Goal: Task Accomplishment & Management: Manage account settings

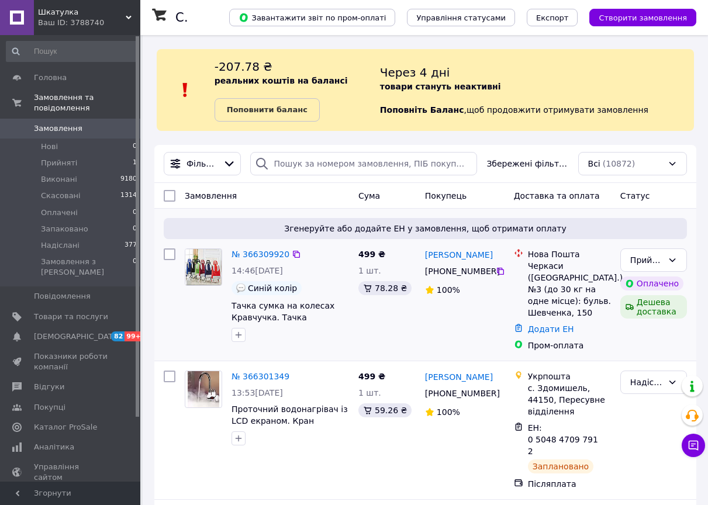
click at [349, 280] on div "№ 366309920 14:46, 12.10.2025 Синій колір Тачка сумка на колесах Кравчучка. Тач…" at bounding box center [290, 295] width 127 height 103
click at [63, 18] on div "Ваш ID: 3788740" at bounding box center [89, 23] width 102 height 11
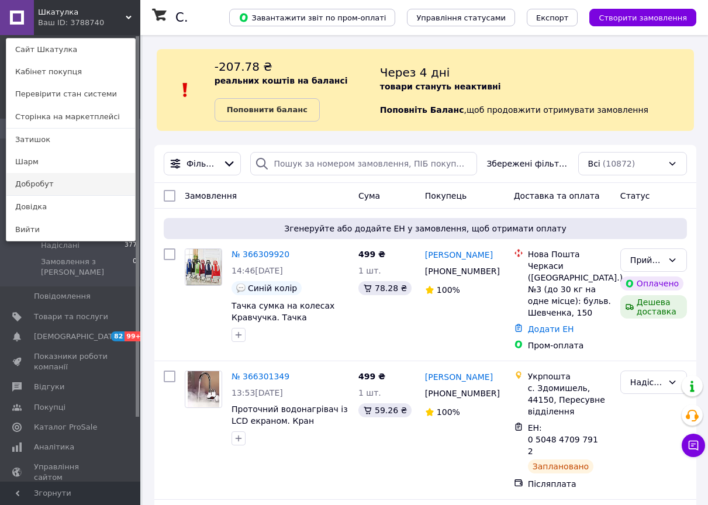
click at [73, 184] on link "Добробут" at bounding box center [70, 184] width 129 height 22
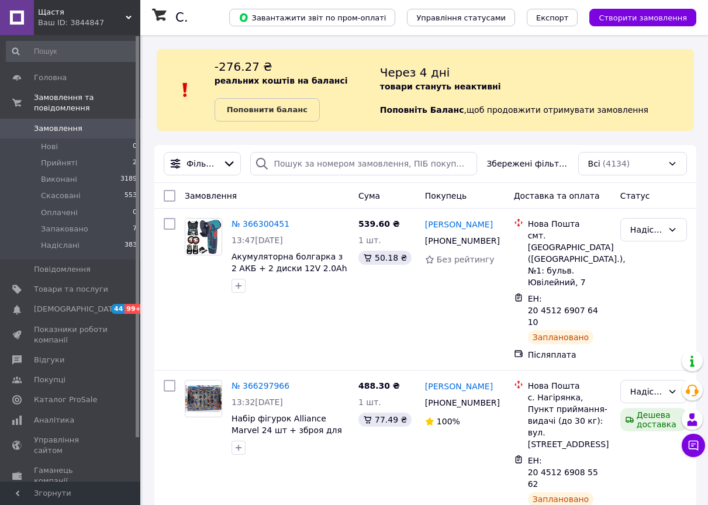
click at [91, 27] on div "Ваш ID: 3844847" at bounding box center [89, 23] width 102 height 11
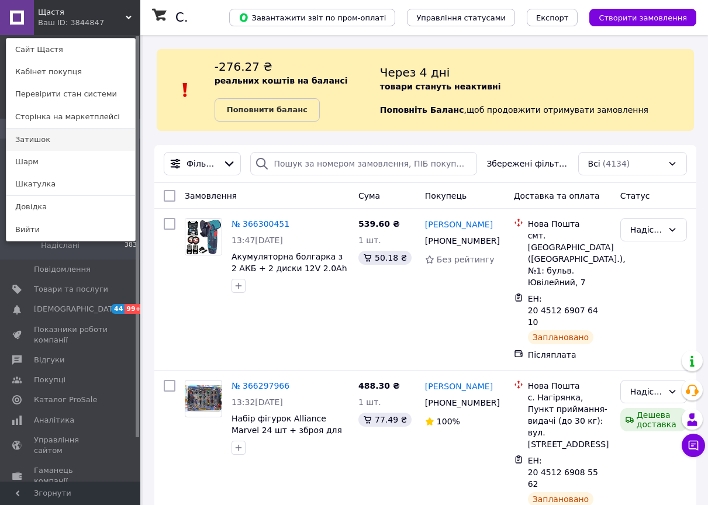
click at [65, 144] on link "Затишок" at bounding box center [70, 140] width 129 height 22
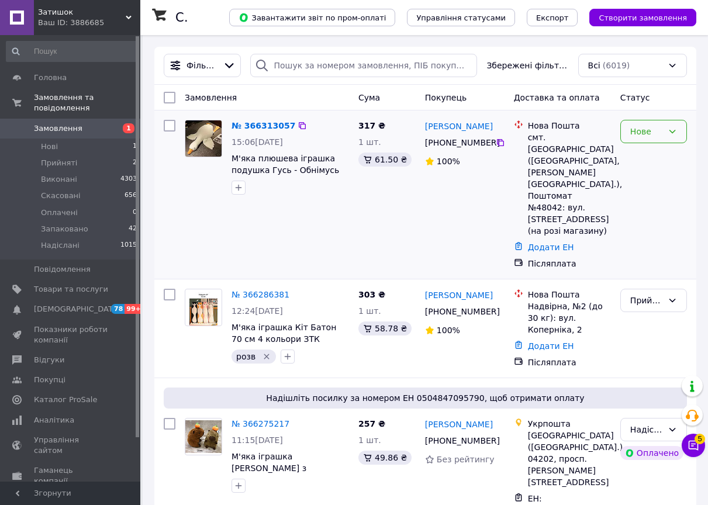
click at [639, 140] on div "Нове" at bounding box center [654, 131] width 67 height 23
click at [641, 150] on li "Прийнято" at bounding box center [654, 157] width 66 height 21
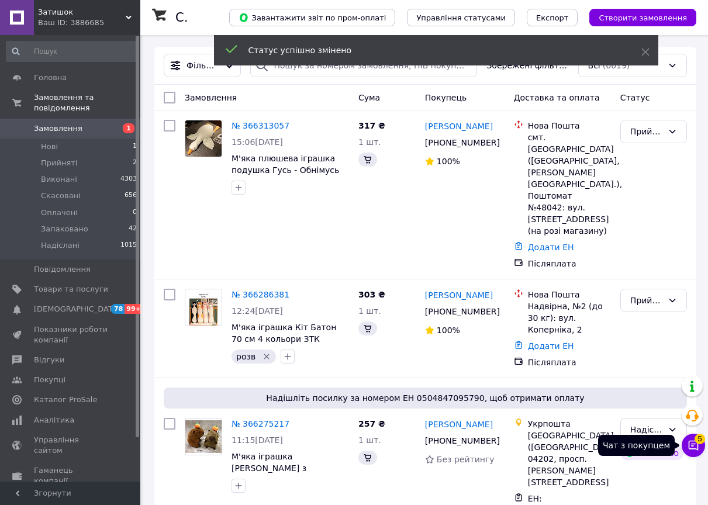
click at [690, 448] on icon at bounding box center [694, 446] width 10 height 10
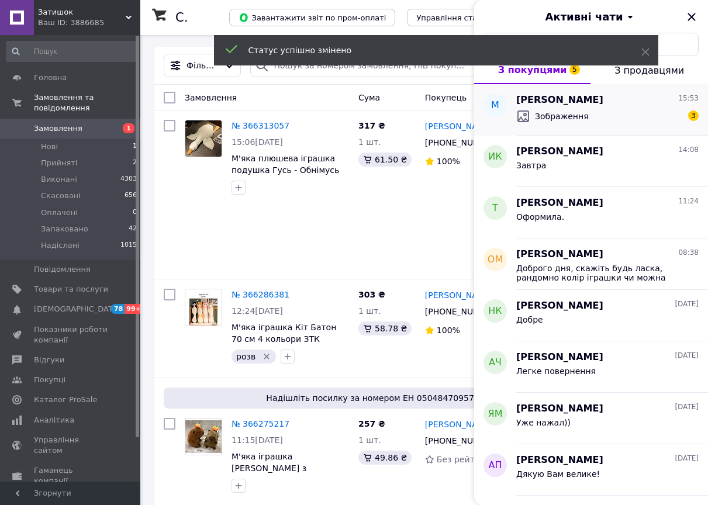
click at [612, 131] on div "Марина купріянчук 15:53 Зображення 3" at bounding box center [613, 109] width 192 height 51
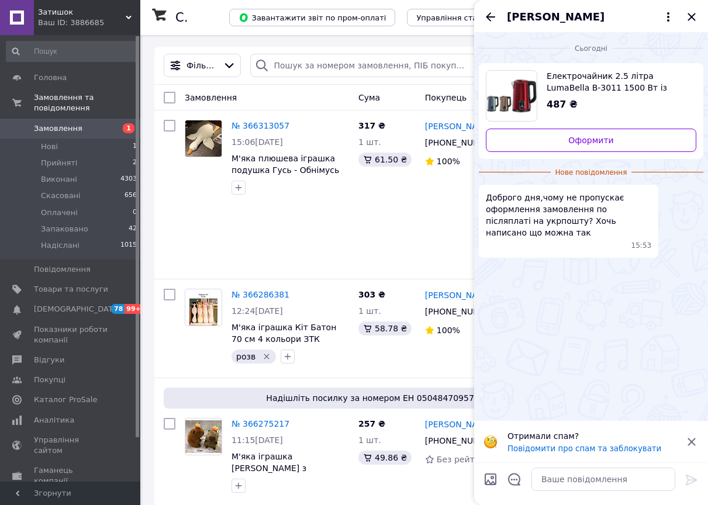
scroll to position [11, 0]
click at [488, 274] on img at bounding box center [483, 268] width 9 height 9
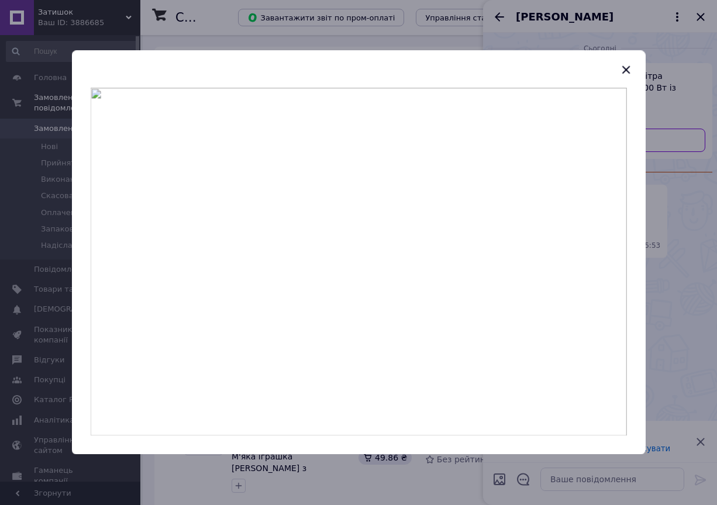
click at [686, 270] on div at bounding box center [358, 252] width 717 height 505
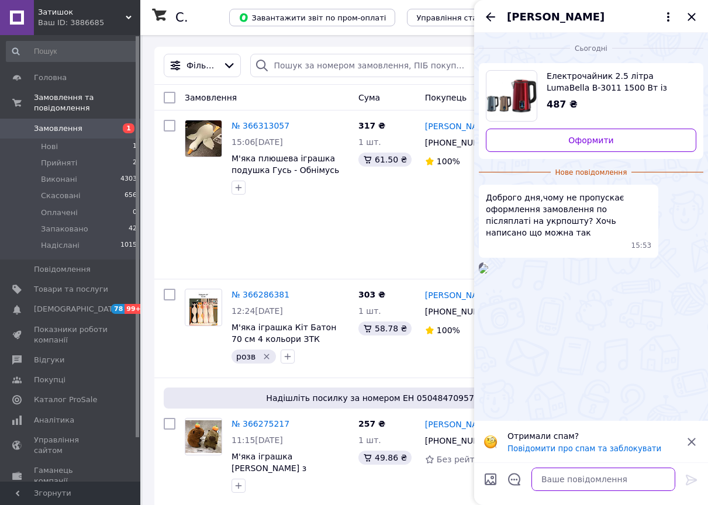
click at [574, 485] on textarea at bounding box center [604, 479] width 144 height 23
type textarea "Доброго дня, можна"
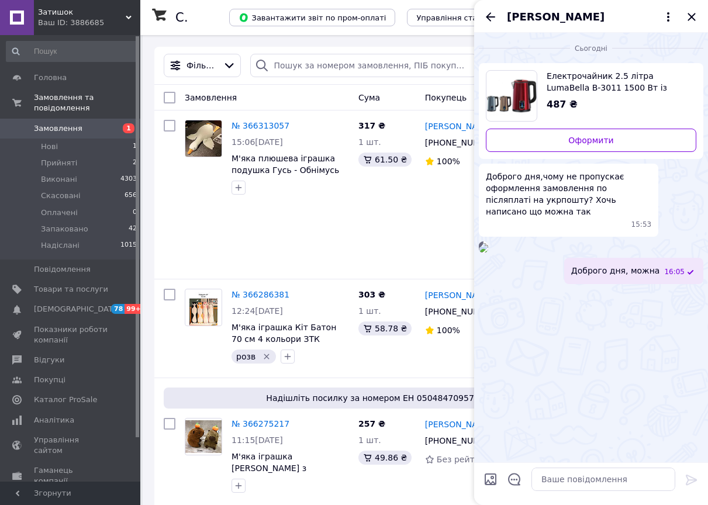
click at [488, 253] on img at bounding box center [483, 247] width 9 height 9
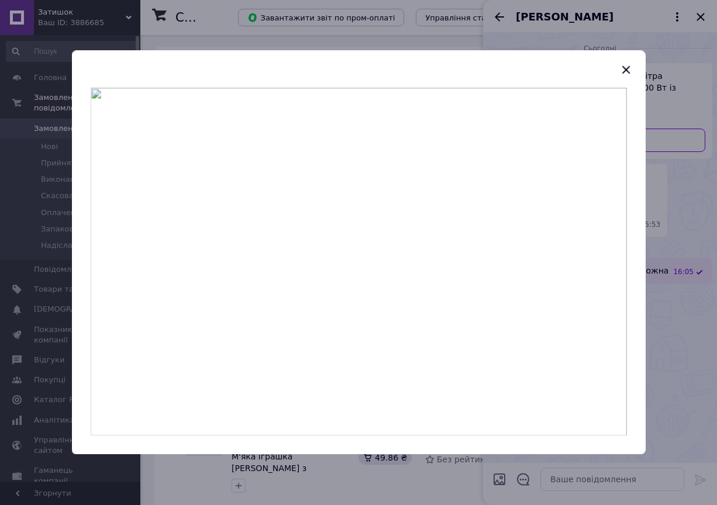
click at [691, 280] on div at bounding box center [358, 252] width 717 height 505
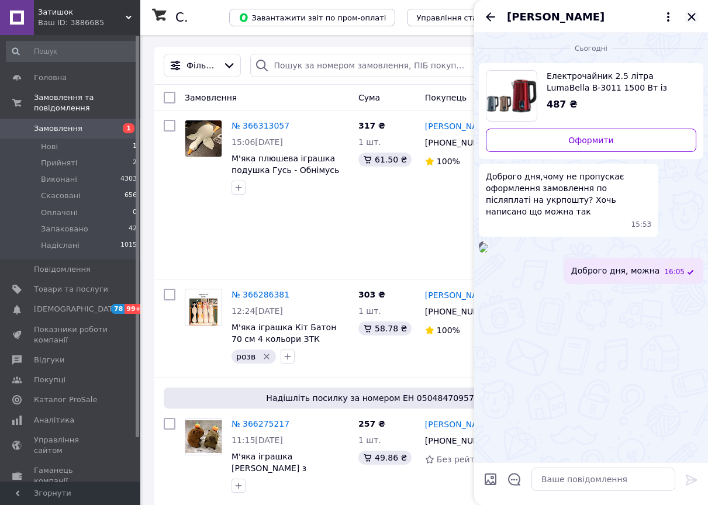
click at [693, 15] on icon "Закрити" at bounding box center [692, 17] width 8 height 8
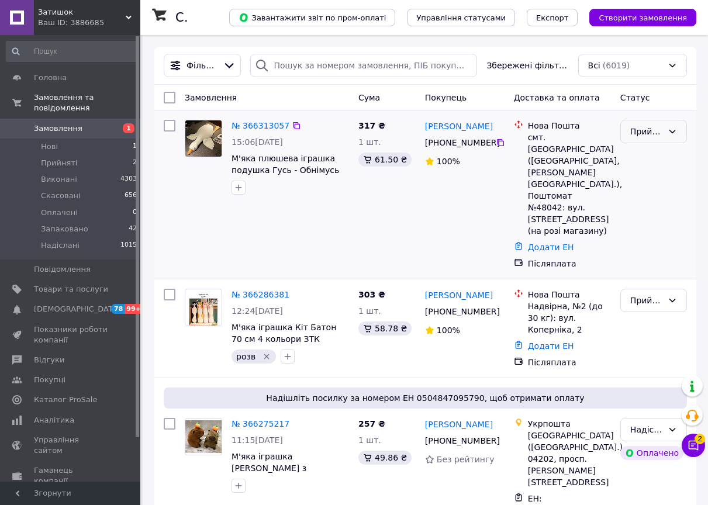
click at [659, 133] on div "Прийнято" at bounding box center [647, 131] width 33 height 13
click at [641, 242] on li "Надіслані" at bounding box center [654, 236] width 66 height 21
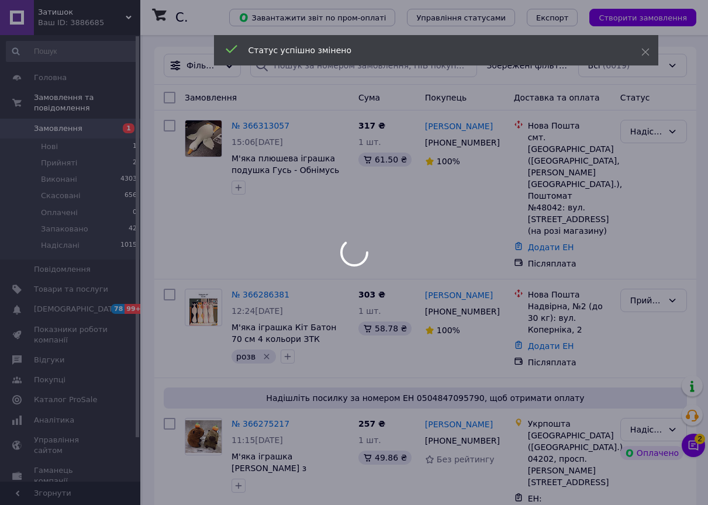
click at [67, 18] on div at bounding box center [354, 252] width 708 height 505
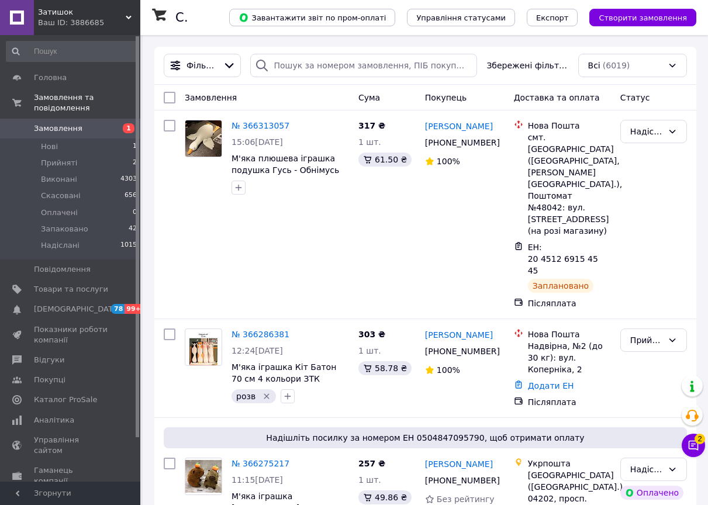
click at [73, 23] on div "Ваш ID: 3886685" at bounding box center [89, 23] width 102 height 11
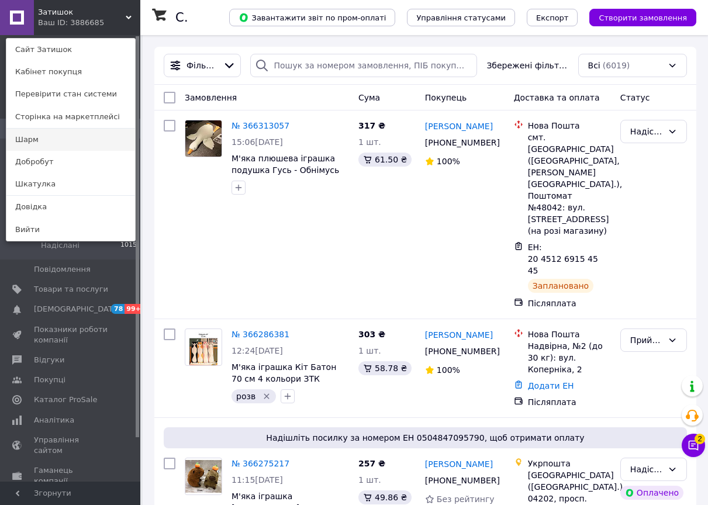
click at [69, 136] on link "Шарм" at bounding box center [70, 140] width 129 height 22
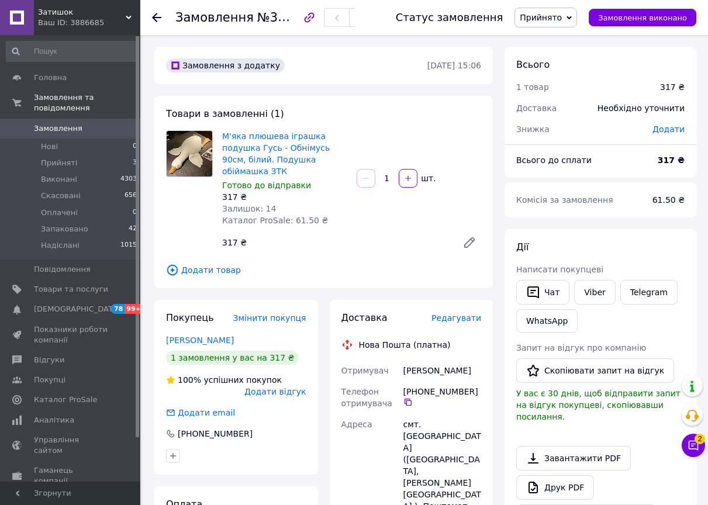
scroll to position [351, 0]
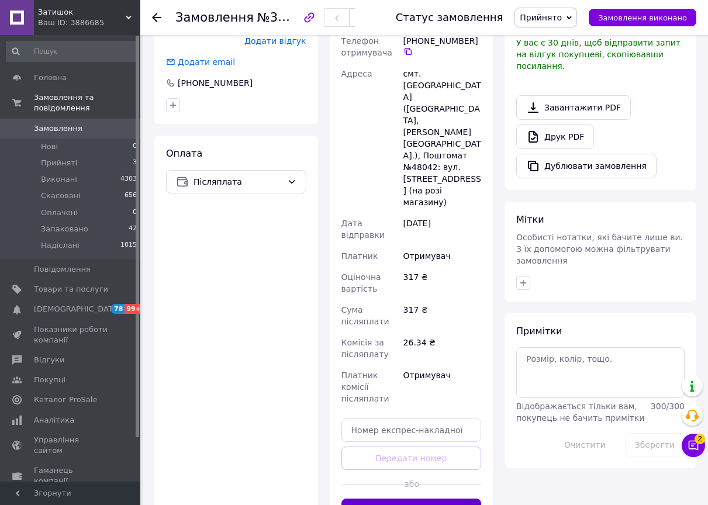
click at [358, 499] on button "Згенерувати ЕН" at bounding box center [412, 510] width 140 height 23
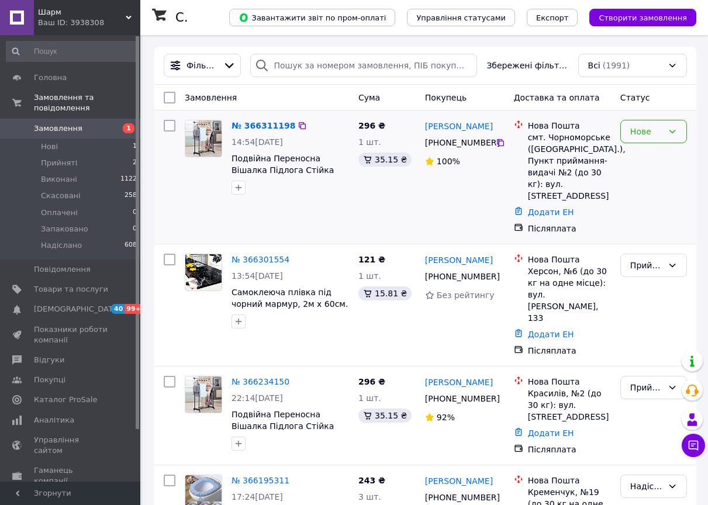
click at [646, 131] on div "Нове" at bounding box center [647, 131] width 33 height 13
click at [644, 151] on li "Прийнято" at bounding box center [654, 157] width 66 height 21
click at [666, 131] on div "Прийнято" at bounding box center [654, 131] width 67 height 23
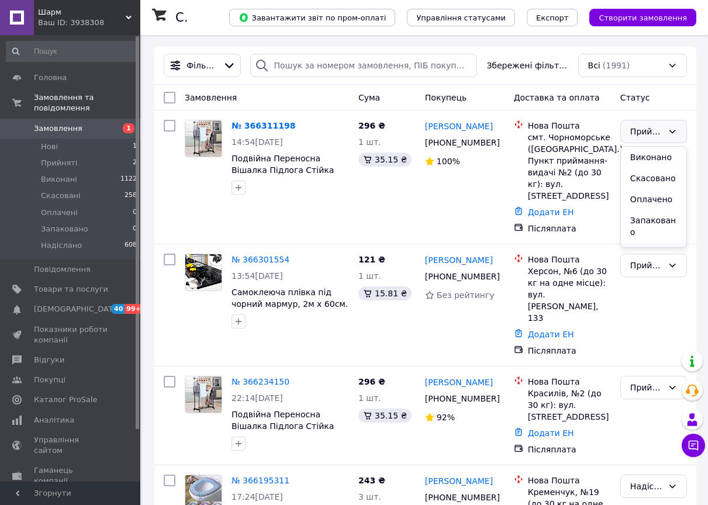
scroll to position [16, 0]
click at [646, 233] on li "Надіслано" at bounding box center [654, 236] width 66 height 21
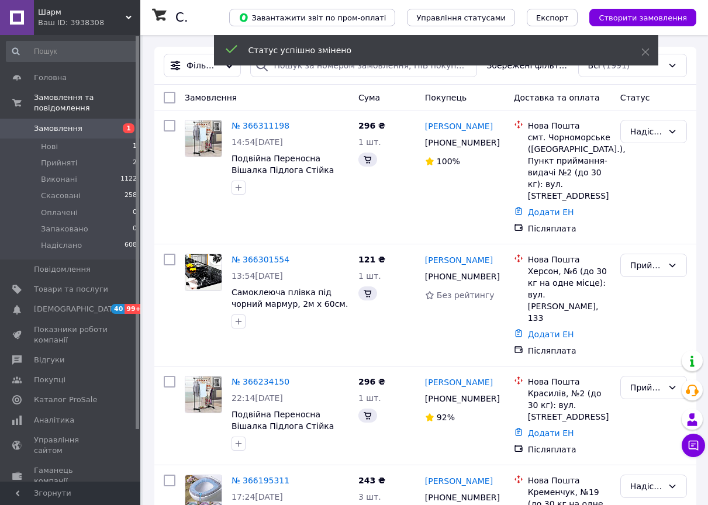
click at [637, 381] on div "Прийнято" at bounding box center [647, 387] width 33 height 13
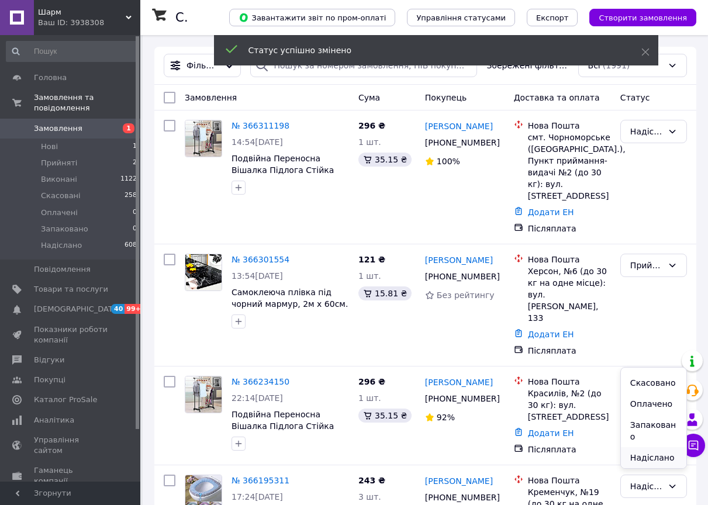
click at [641, 455] on li "Надіслано" at bounding box center [654, 458] width 66 height 21
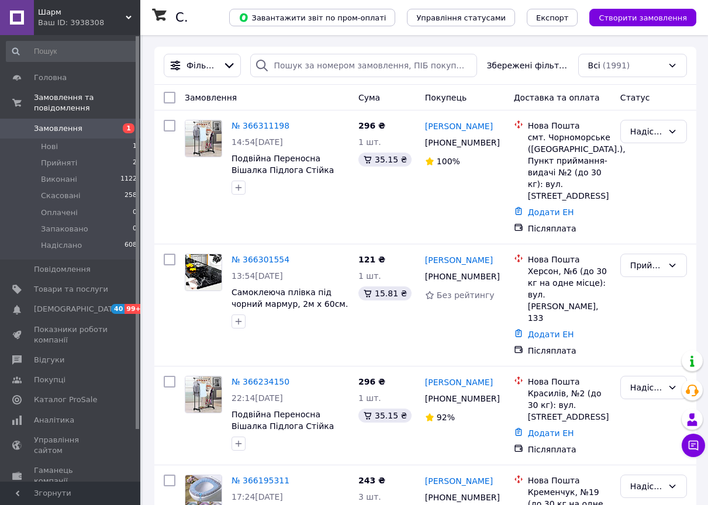
click at [65, 22] on div "Ваш ID: 3938308" at bounding box center [89, 23] width 102 height 11
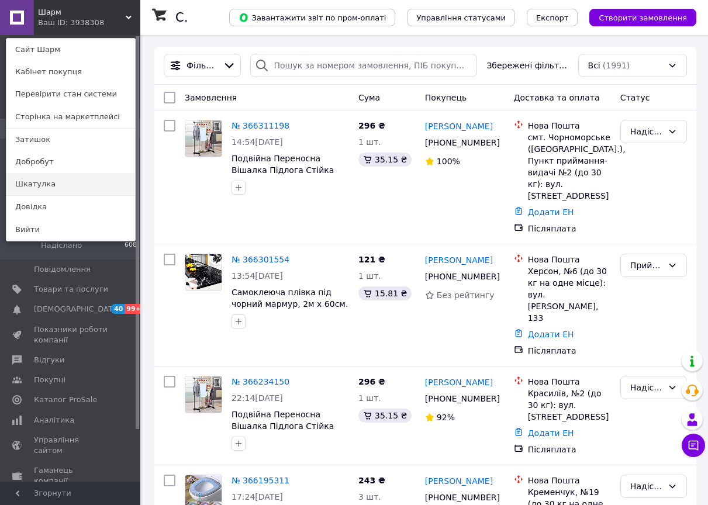
click at [50, 178] on link "Шкатулка" at bounding box center [70, 184] width 129 height 22
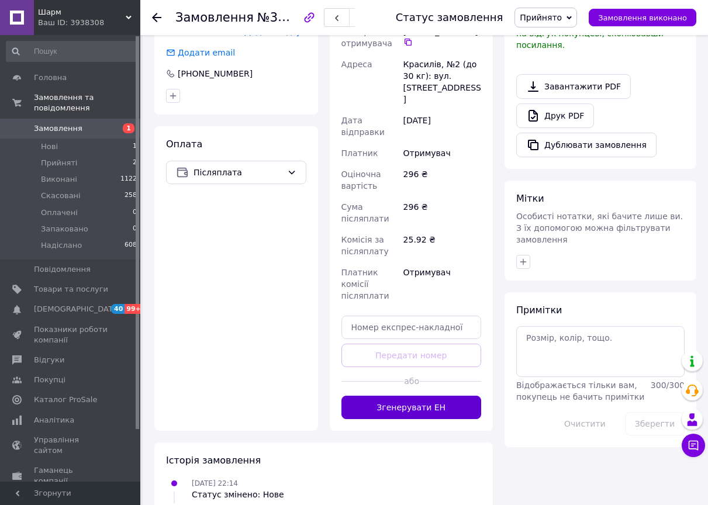
click at [356, 396] on button "Згенерувати ЕН" at bounding box center [412, 407] width 140 height 23
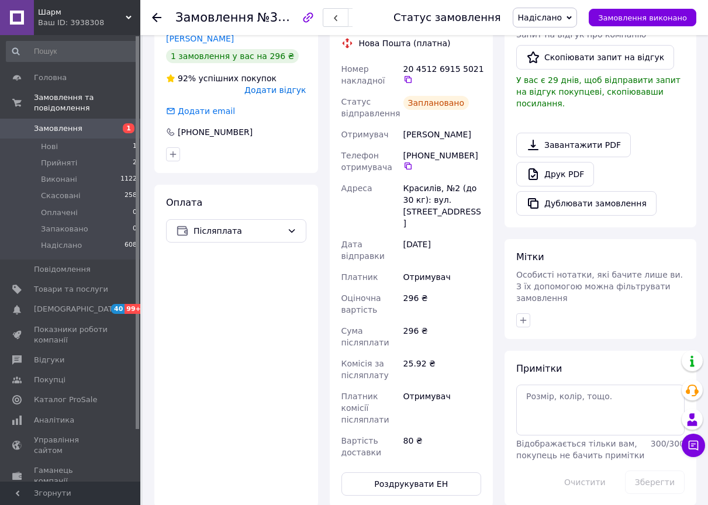
scroll to position [197, 0]
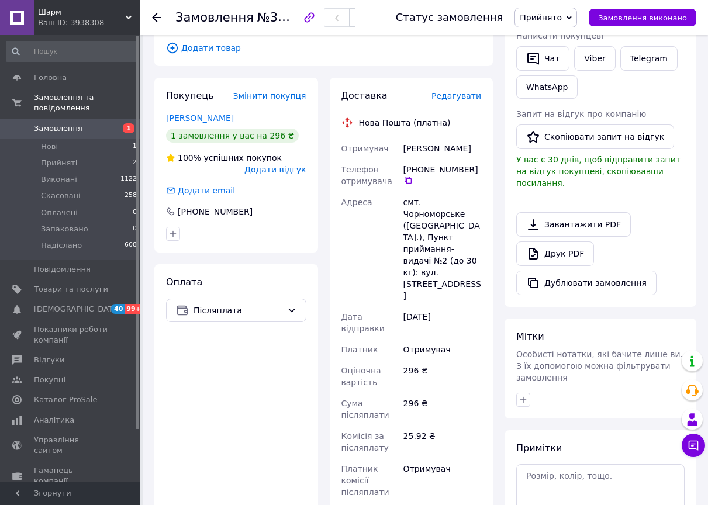
scroll to position [410, 0]
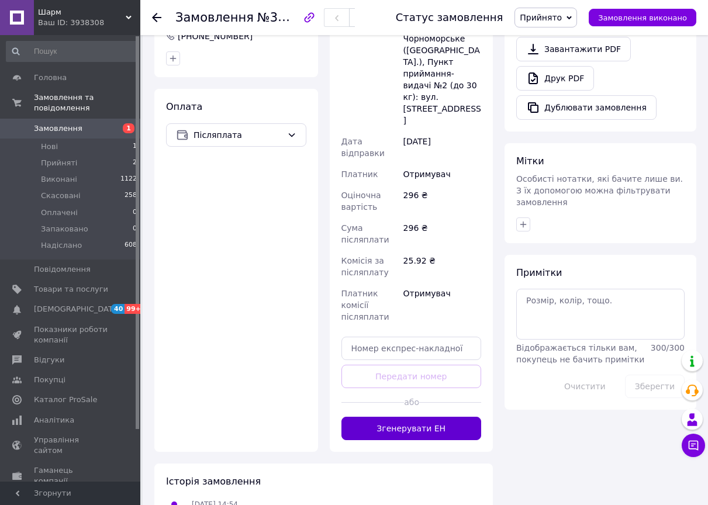
click at [370, 417] on button "Згенерувати ЕН" at bounding box center [412, 428] width 140 height 23
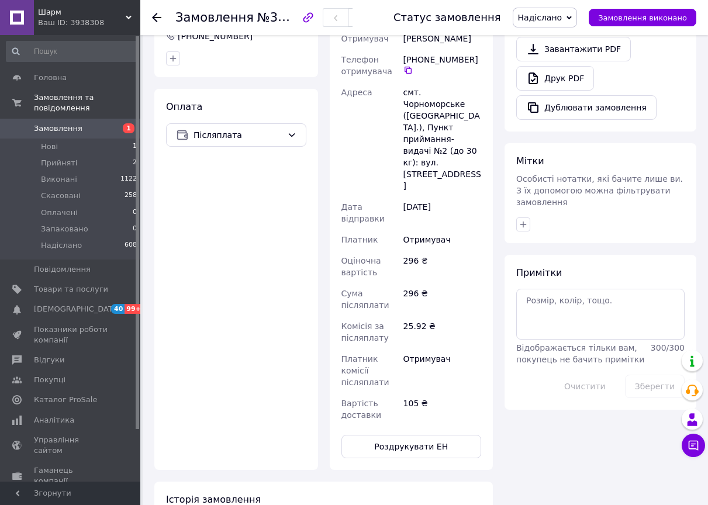
scroll to position [117, 0]
